Goal: Task Accomplishment & Management: Manage account settings

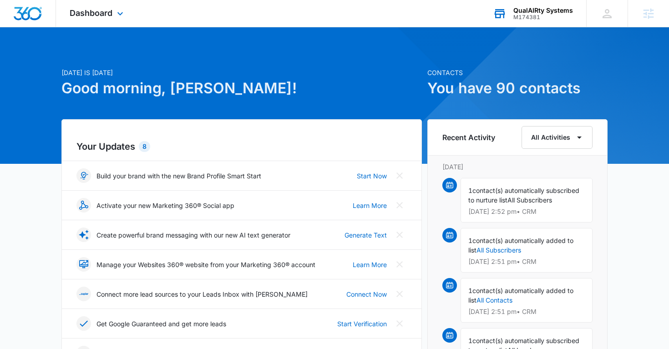
click at [540, 13] on div "QualAIRty Systems" at bounding box center [543, 10] width 60 height 7
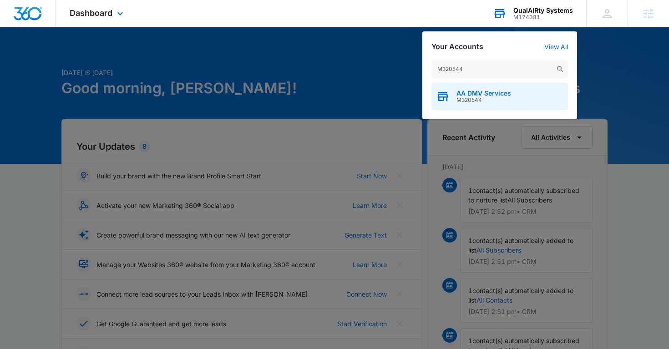
type input "M320544"
click at [485, 95] on span "AA DMV Services" at bounding box center [484, 93] width 55 height 7
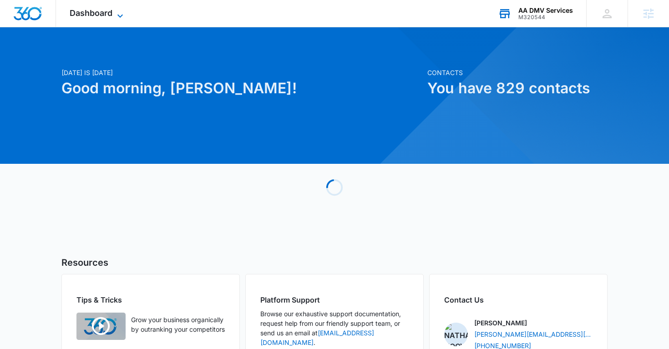
click at [118, 16] on icon at bounding box center [120, 15] width 11 height 11
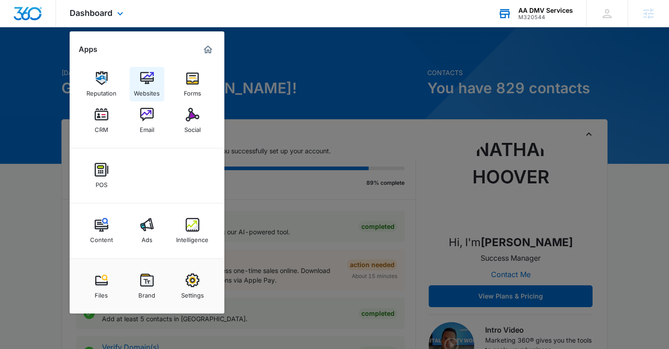
click at [146, 73] on img at bounding box center [147, 78] width 14 height 14
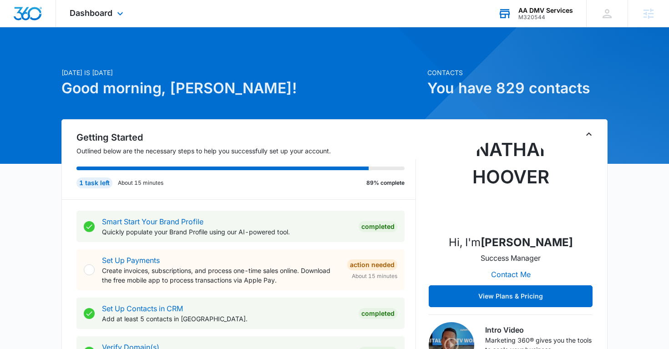
click at [553, 16] on div "M320544" at bounding box center [545, 17] width 55 height 6
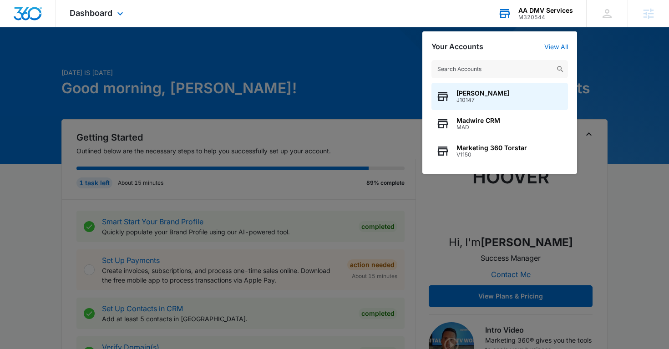
click at [466, 64] on input "text" at bounding box center [499, 69] width 137 height 18
type input "M107006"
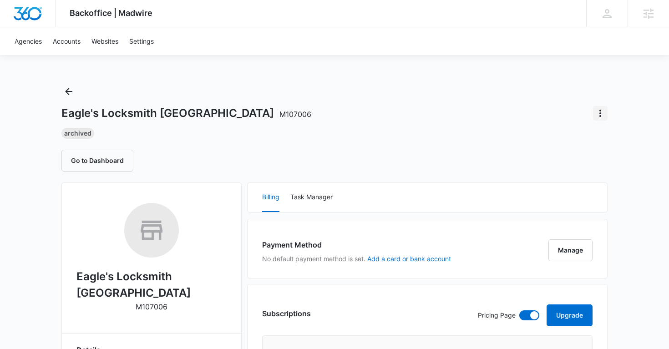
click at [598, 113] on icon "Actions" at bounding box center [600, 113] width 11 height 11
click at [564, 142] on div "Extend Trial" at bounding box center [563, 139] width 45 height 6
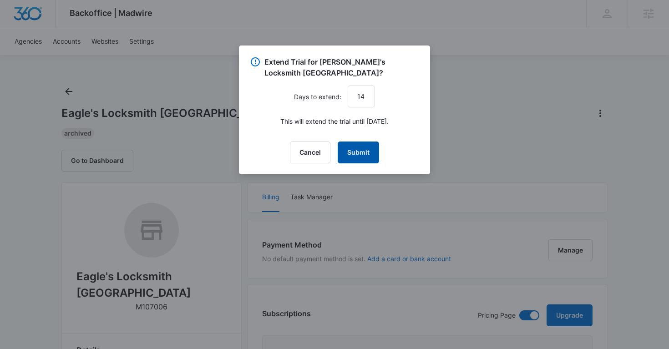
click at [361, 153] on button "Submit" at bounding box center [358, 153] width 41 height 22
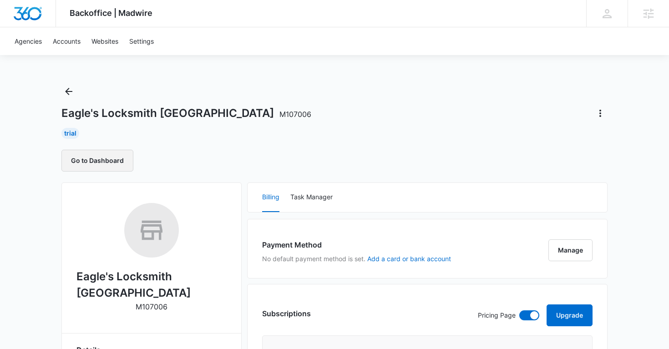
click at [111, 165] on button "Go to Dashboard" at bounding box center [97, 161] width 72 height 22
copy span "M107006"
drag, startPoint x: 254, startPoint y: 112, endPoint x: 221, endPoint y: 112, distance: 33.2
click at [221, 112] on div "Eagle's Locksmith Cincinnati M107006" at bounding box center [334, 113] width 546 height 15
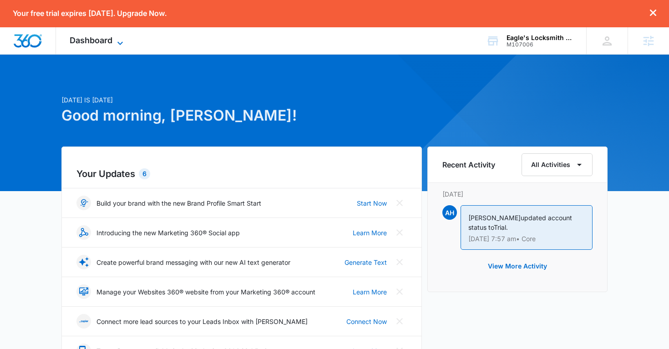
click at [116, 41] on icon at bounding box center [120, 43] width 11 height 11
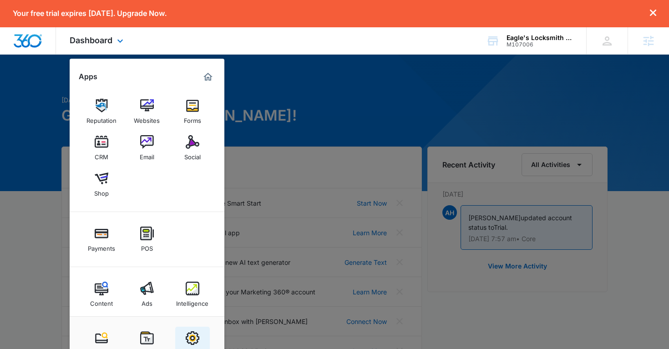
click at [189, 335] on img at bounding box center [193, 338] width 14 height 14
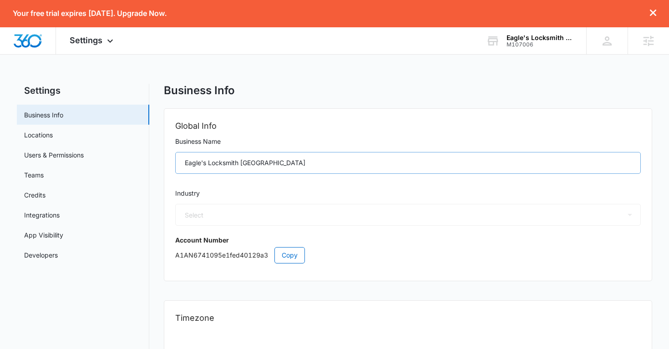
select select "33"
select select "US"
select select "America/[GEOGRAPHIC_DATA]"
click at [49, 150] on link "Users & Permissions" at bounding box center [54, 155] width 60 height 10
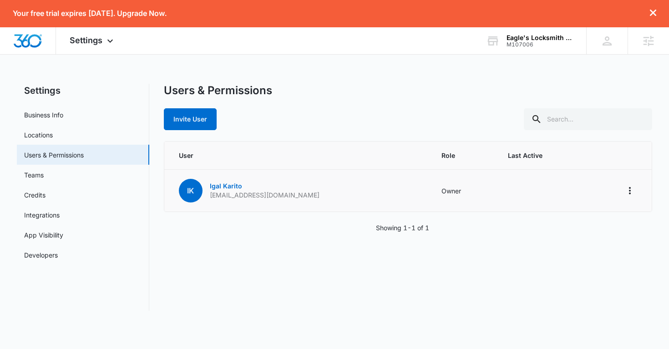
click at [247, 197] on p "[EMAIL_ADDRESS][DOMAIN_NAME]" at bounding box center [265, 195] width 110 height 9
copy p "[EMAIL_ADDRESS][DOMAIN_NAME]"
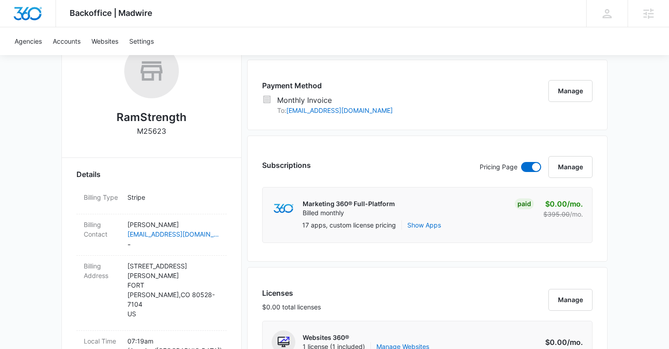
scroll to position [74, 0]
